Goal: Task Accomplishment & Management: Use online tool/utility

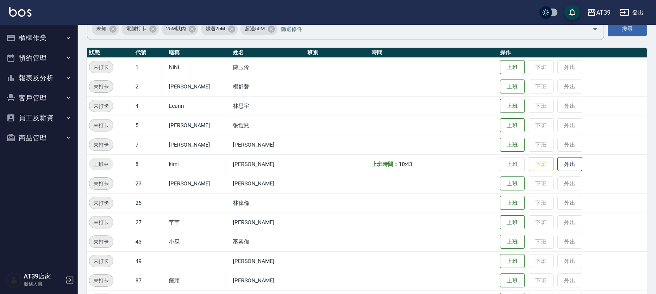
scroll to position [97, 0]
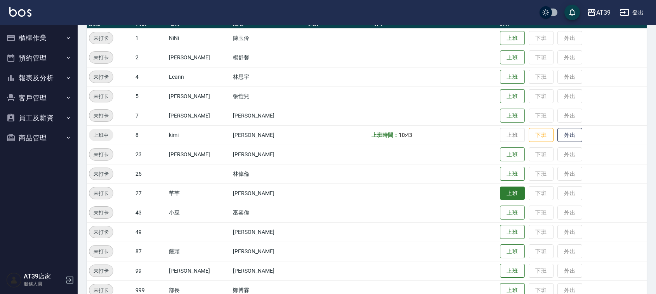
click at [500, 189] on button "上班" at bounding box center [512, 194] width 25 height 14
click at [500, 96] on button "上班" at bounding box center [512, 97] width 25 height 14
click at [512, 99] on button "上班" at bounding box center [512, 97] width 25 height 14
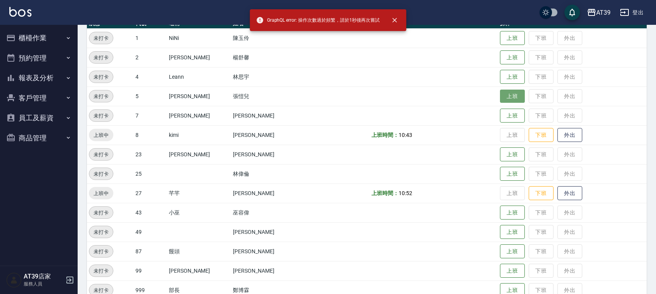
click at [512, 99] on button "上班" at bounding box center [512, 97] width 25 height 14
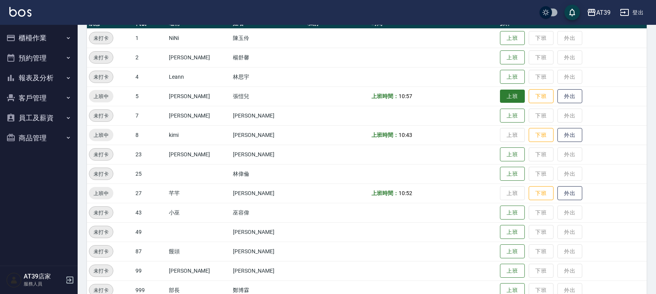
click at [512, 99] on td "上班 下班 外出" at bounding box center [572, 95] width 149 height 19
